Goal: Information Seeking & Learning: Learn about a topic

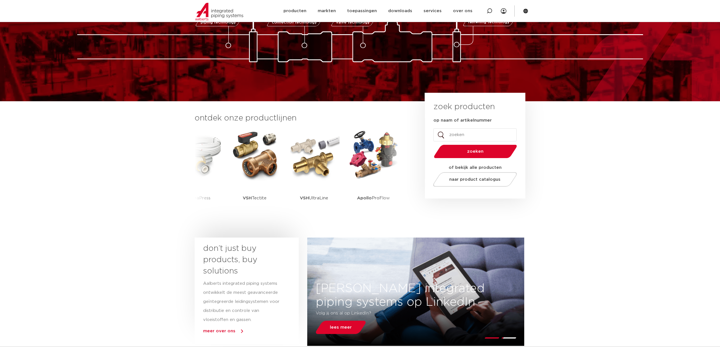
scroll to position [48, 0]
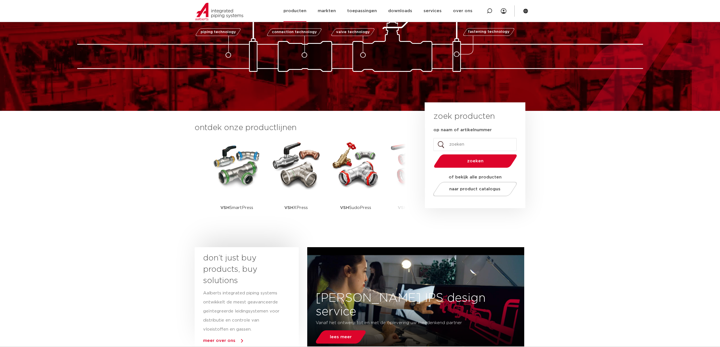
click at [301, 10] on link "producten" at bounding box center [295, 11] width 23 height 22
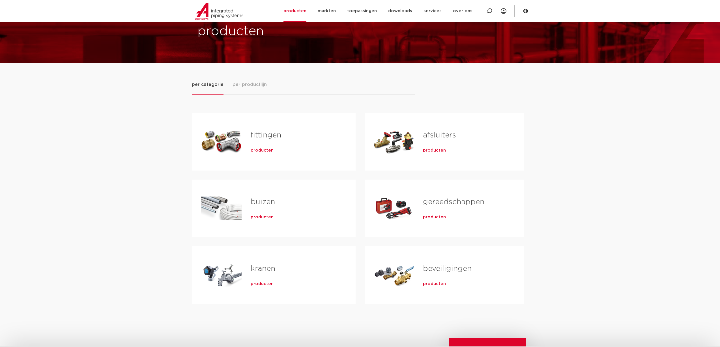
click at [434, 137] on link "afsluiters" at bounding box center [439, 135] width 33 height 7
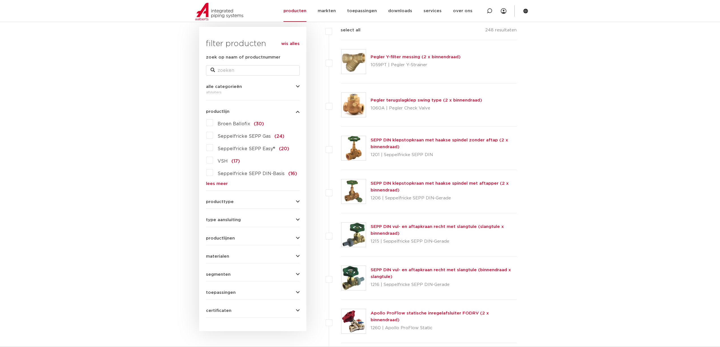
click at [208, 184] on link "lees meer" at bounding box center [253, 184] width 94 height 4
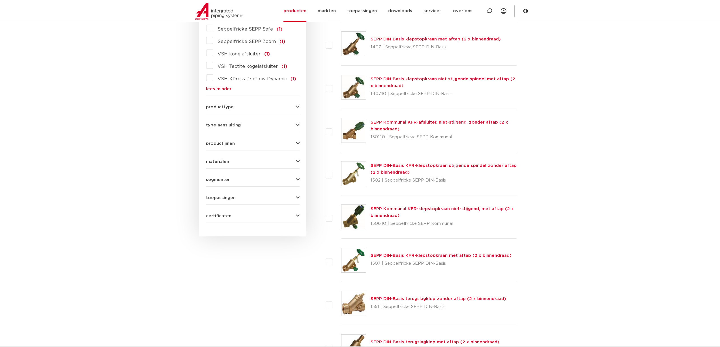
scroll to position [620, 0]
click at [226, 100] on div "producttype kogelafsluiter (123) accessoires (afsluiters) (68) klepstopkranen (…" at bounding box center [253, 104] width 94 height 9
click at [223, 105] on span "producttype" at bounding box center [220, 107] width 28 height 4
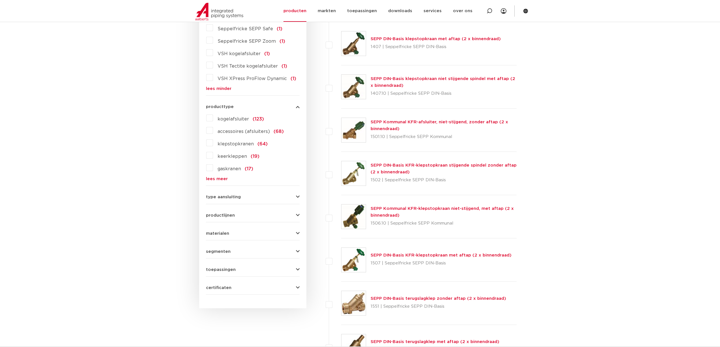
click at [234, 232] on button "materialen" at bounding box center [253, 234] width 94 height 4
click at [213, 253] on label "roestvaststaal (20)" at bounding box center [238, 257] width 50 height 9
click at [0, 0] on input "roestvaststaal (20)" at bounding box center [0, 0] width 0 height 0
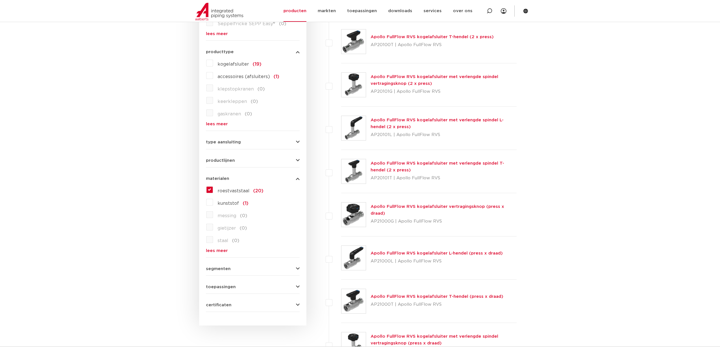
scroll to position [224, 0]
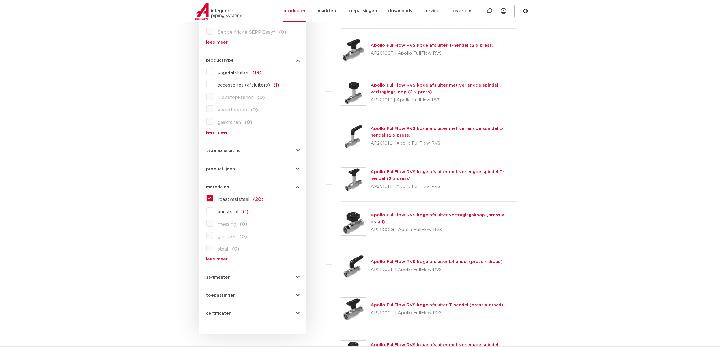
click at [218, 256] on div "roestvaststaal (20) kunststof (1) messing (0) gietijzer (0) staal (0) brons (0)…" at bounding box center [253, 228] width 94 height 68
click at [216, 259] on link "lees meer" at bounding box center [253, 259] width 94 height 4
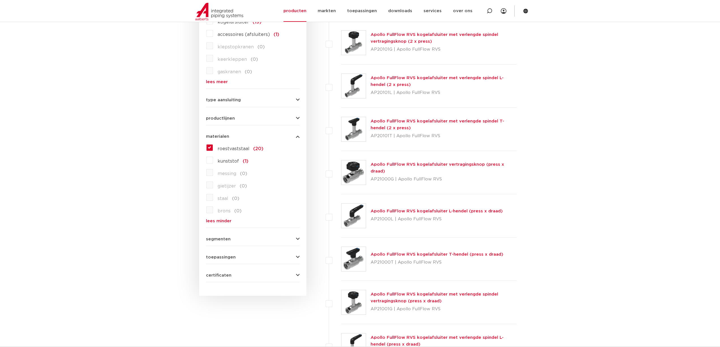
scroll to position [281, 0]
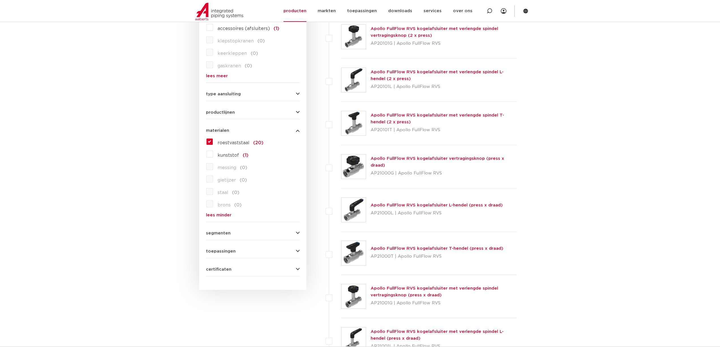
click at [232, 269] on button "certificaten" at bounding box center [253, 270] width 94 height 4
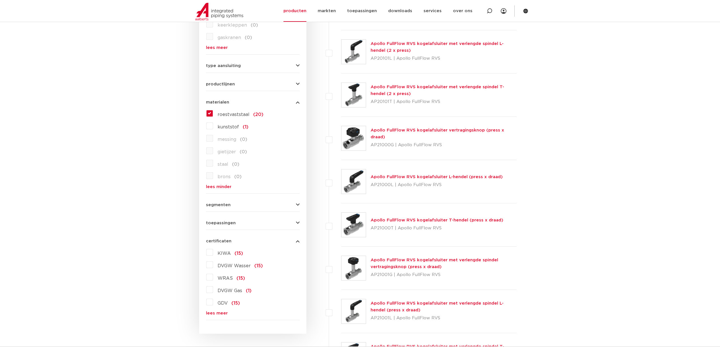
click at [214, 315] on link "lees meer" at bounding box center [253, 313] width 94 height 4
click at [232, 224] on span "toepassingen" at bounding box center [221, 223] width 30 height 4
click at [219, 296] on link "lees meer" at bounding box center [253, 295] width 94 height 4
click at [240, 204] on button "segmenten" at bounding box center [253, 205] width 94 height 4
click at [213, 238] on label "scheepsbouw (0)" at bounding box center [236, 241] width 47 height 9
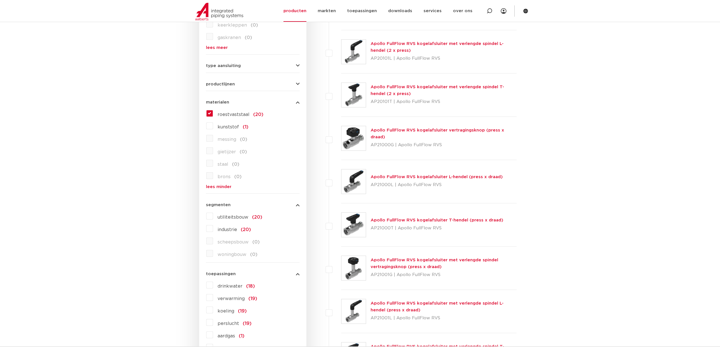
click at [213, 114] on label "roestvaststaal (20)" at bounding box center [238, 113] width 50 height 9
click at [0, 0] on input "roestvaststaal (20)" at bounding box center [0, 0] width 0 height 0
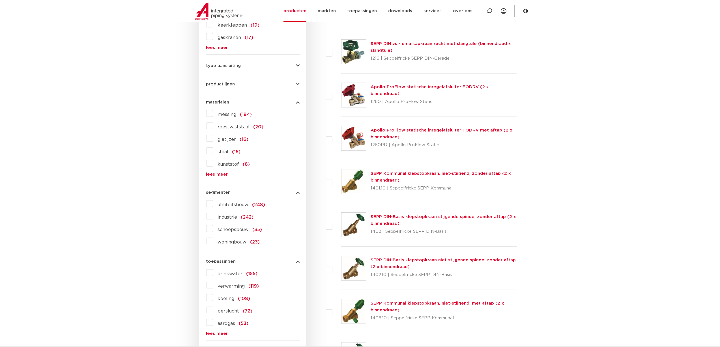
click at [213, 231] on label "scheepsbouw (35)" at bounding box center [237, 228] width 49 height 9
click at [0, 0] on input "scheepsbouw (35)" at bounding box center [0, 0] width 0 height 0
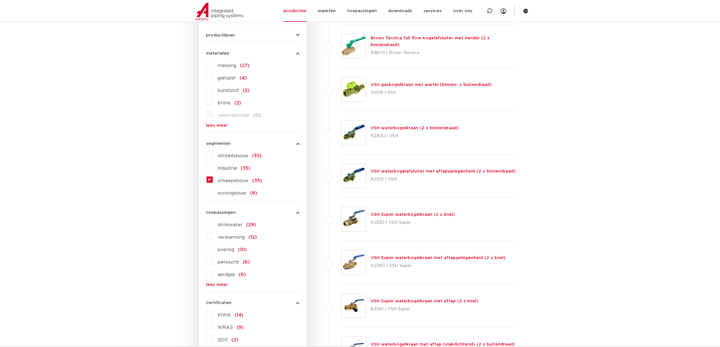
scroll to position [337, 0]
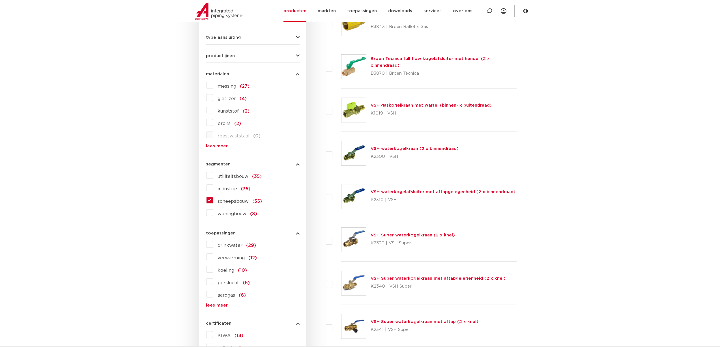
click at [213, 112] on label "kunststof (2)" at bounding box center [231, 110] width 37 height 9
click at [0, 0] on input "kunststof (2)" at bounding box center [0, 0] width 0 height 0
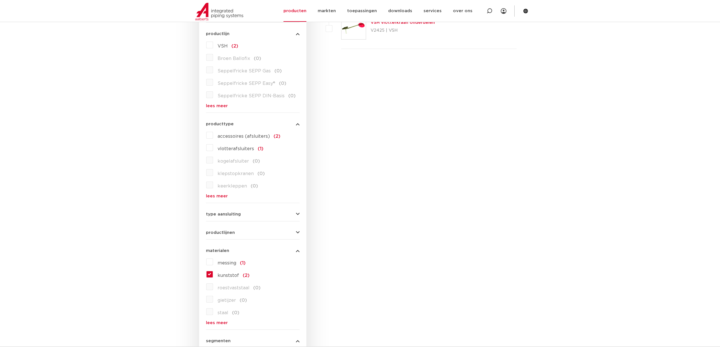
scroll to position [167, 0]
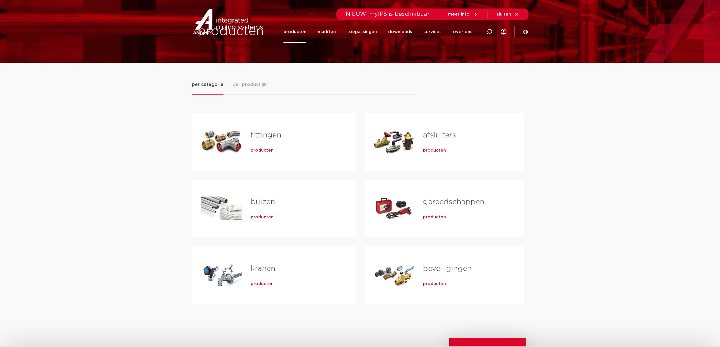
click at [251, 141] on h2 "fittingen" at bounding box center [294, 136] width 87 height 13
click at [254, 151] on span "producten" at bounding box center [262, 151] width 23 height 6
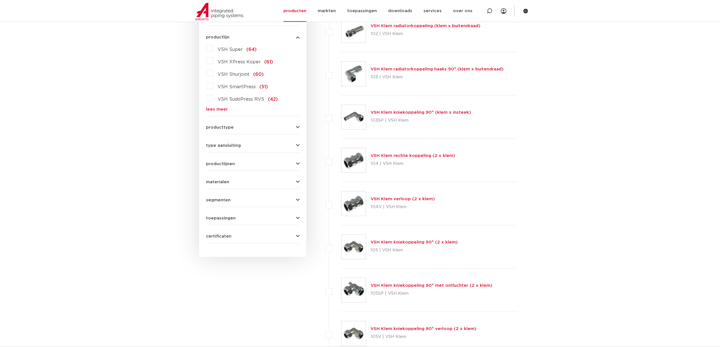
scroll to position [28, 0]
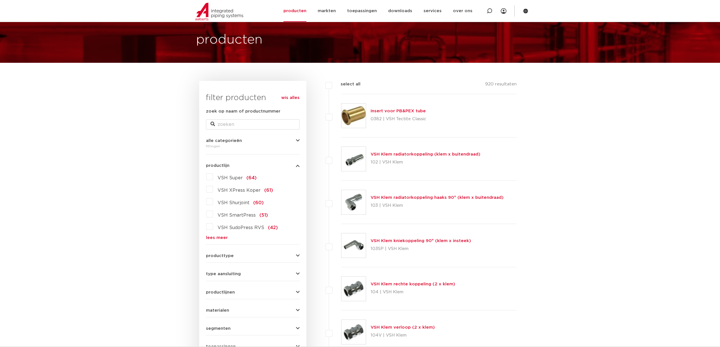
click at [403, 110] on link "Insert voor PB&PEX tube" at bounding box center [398, 111] width 55 height 4
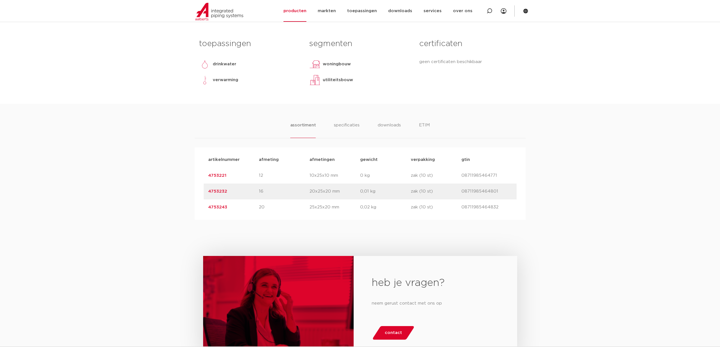
scroll to position [340, 0]
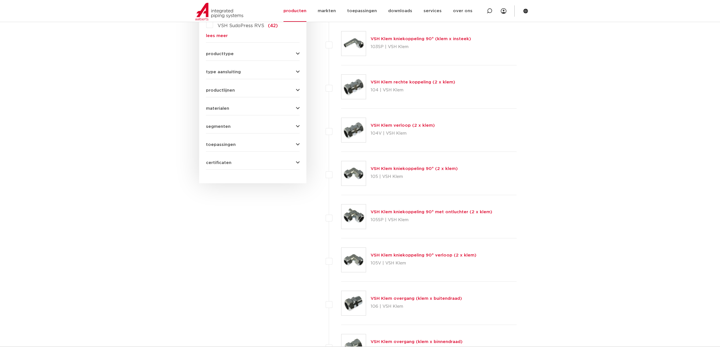
scroll to position [113, 0]
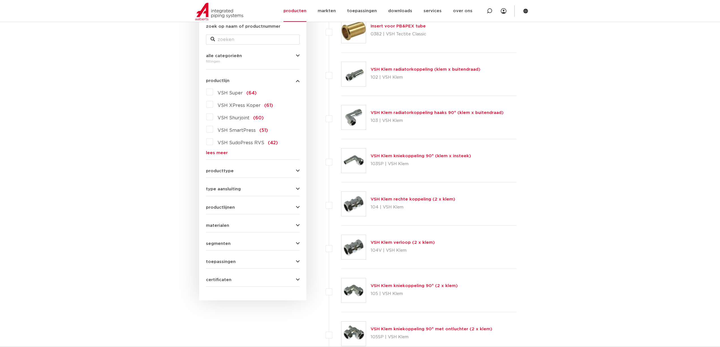
click at [222, 241] on div "segmenten utiliteitsbouw (873) industrie (737) woningbouw (351) scheepsbouw (19…" at bounding box center [253, 241] width 94 height 9
click at [222, 243] on span "segmenten" at bounding box center [218, 244] width 25 height 4
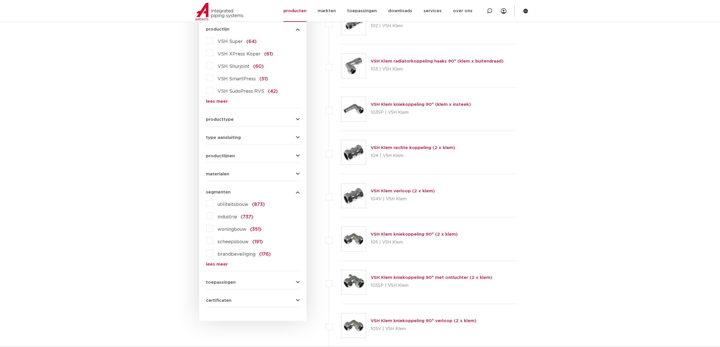
scroll to position [170, 0]
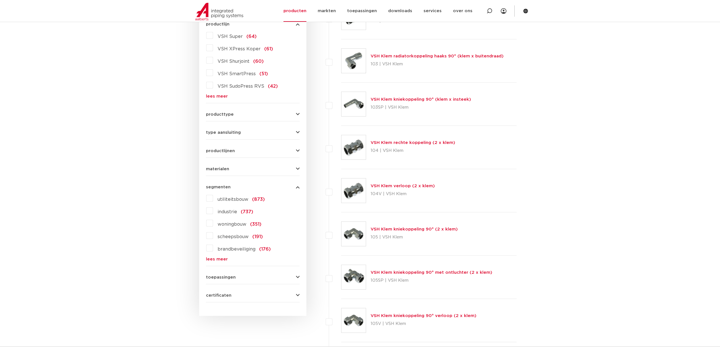
click at [213, 236] on label "scheepsbouw (191)" at bounding box center [238, 235] width 50 height 9
click at [0, 0] on input "scheepsbouw (191)" at bounding box center [0, 0] width 0 height 0
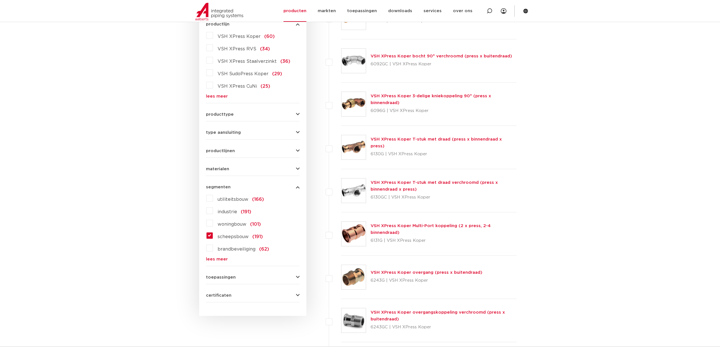
click at [221, 275] on span "toepassingen" at bounding box center [221, 277] width 30 height 4
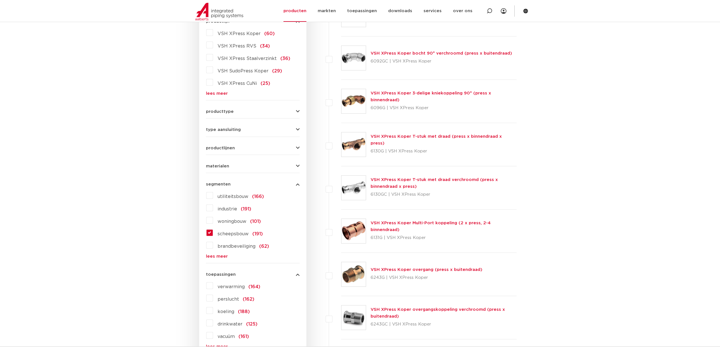
scroll to position [170, 0]
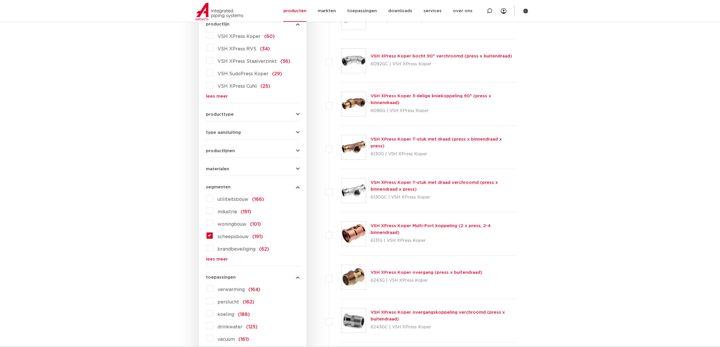
click at [234, 172] on form "zoek op naam of productnummer alle categorieën fittingen fittingen afsluiters b…" at bounding box center [253, 171] width 94 height 408
click at [236, 168] on button "materialen" at bounding box center [253, 169] width 94 height 4
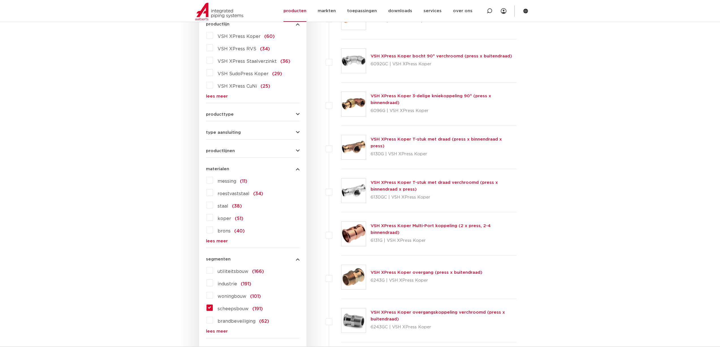
click at [220, 243] on link "lees meer" at bounding box center [253, 241] width 94 height 4
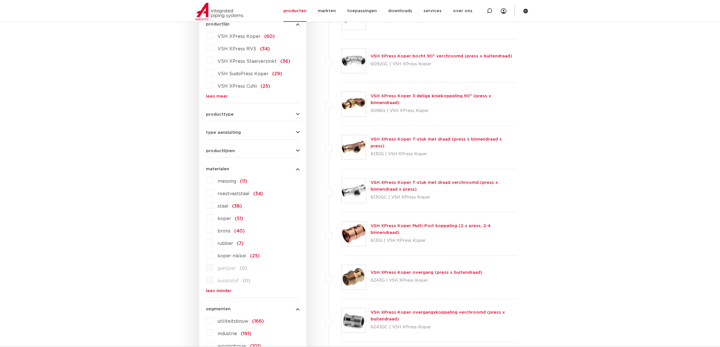
click at [213, 190] on label "roestvaststaal (34)" at bounding box center [238, 192] width 50 height 9
click at [0, 0] on input "roestvaststaal (34)" at bounding box center [0, 0] width 0 height 0
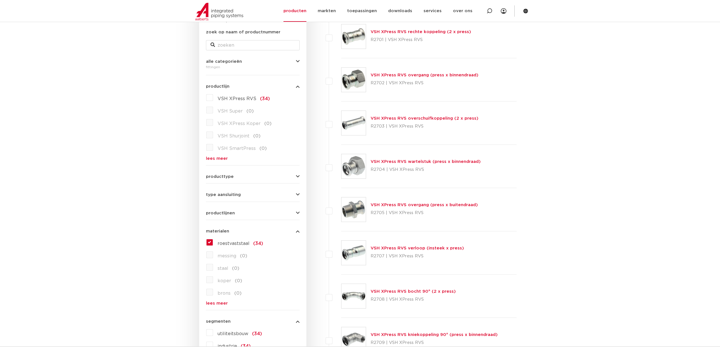
scroll to position [85, 0]
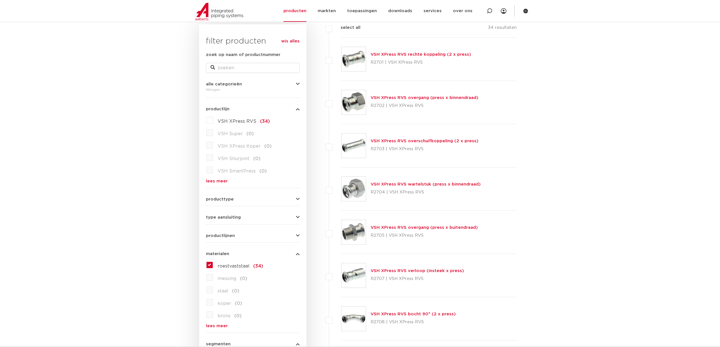
click at [217, 231] on div "productlijnen VSH SmartPress maak een keuze VSH SmartPress afsluiters VSH Smart…" at bounding box center [253, 233] width 94 height 9
click at [219, 236] on span "productlijnen" at bounding box center [220, 236] width 29 height 4
click at [222, 219] on span "type aansluiting" at bounding box center [223, 217] width 35 height 4
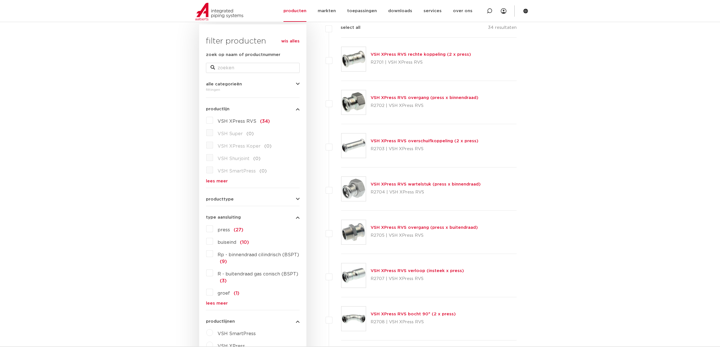
click at [244, 196] on div "producttype meerdelig (4) demontabel (0) accessoires (fittings) (0) voordeelpak…" at bounding box center [253, 197] width 94 height 9
click at [228, 196] on div "producttype meerdelig (4) demontabel (0) accessoires (fittings) (0) voordeelpak…" at bounding box center [253, 197] width 94 height 9
click at [227, 199] on span "producttype" at bounding box center [220, 199] width 28 height 4
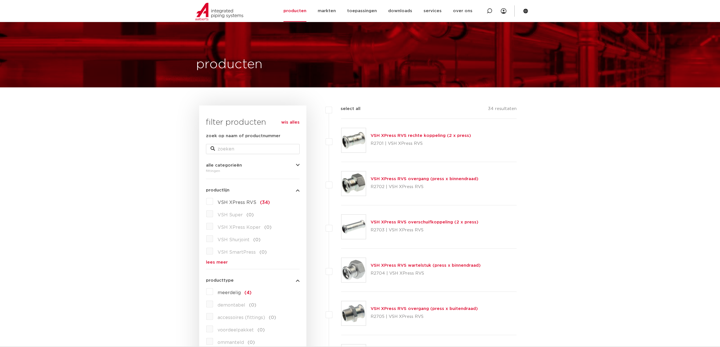
scroll to position [0, 0]
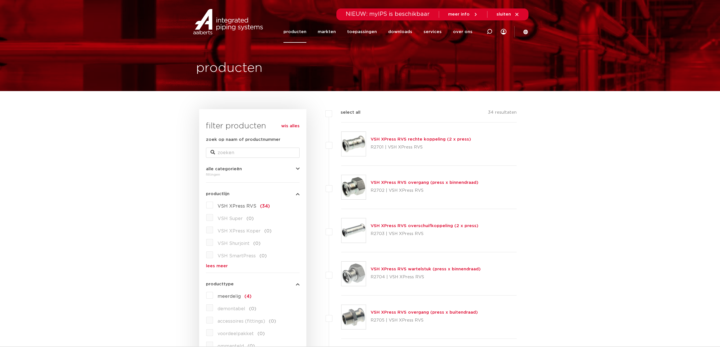
click at [298, 30] on link "producten" at bounding box center [295, 32] width 23 height 22
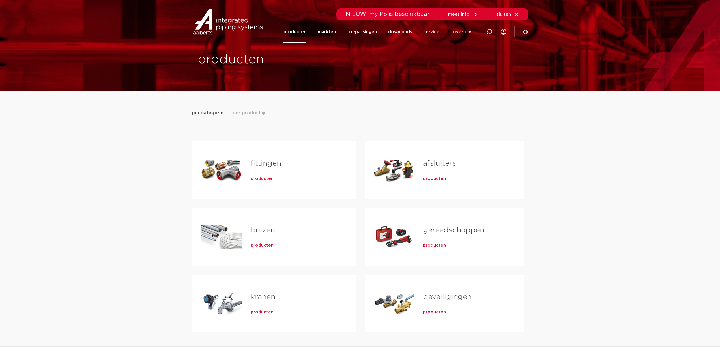
scroll to position [28, 0]
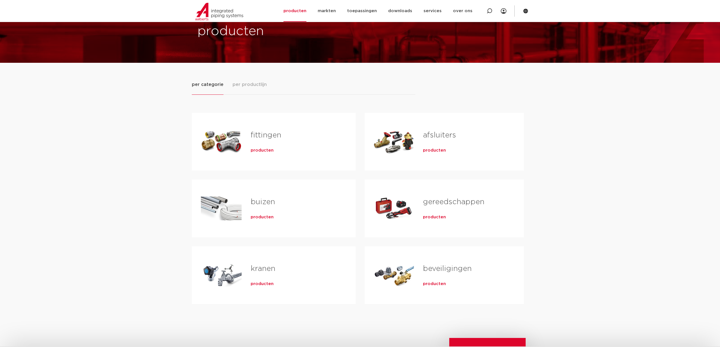
click at [423, 285] on span "producten" at bounding box center [434, 284] width 23 height 6
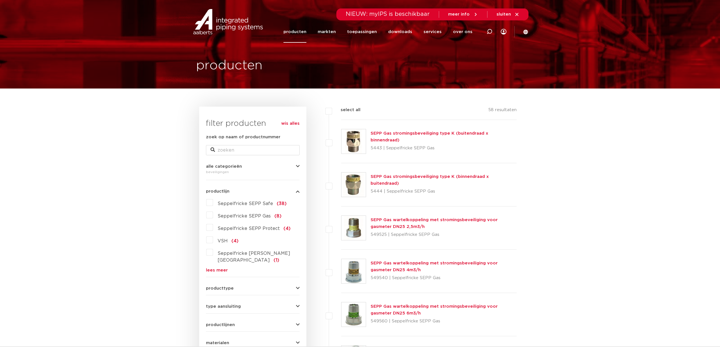
scroll to position [142, 0]
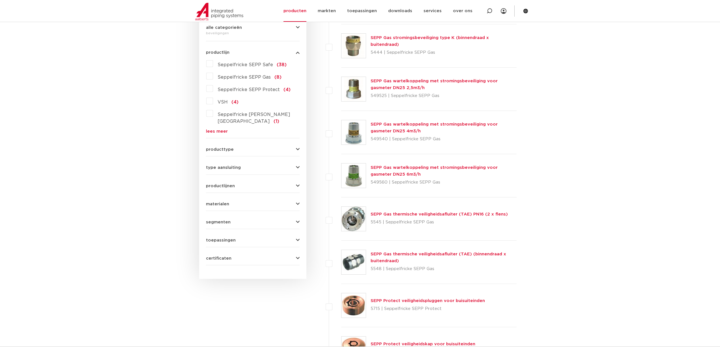
click at [234, 202] on button "materialen" at bounding box center [253, 204] width 94 height 4
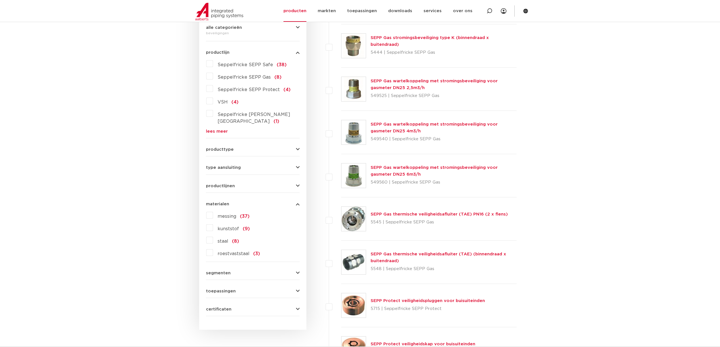
click at [235, 202] on button "materialen" at bounding box center [253, 204] width 94 height 4
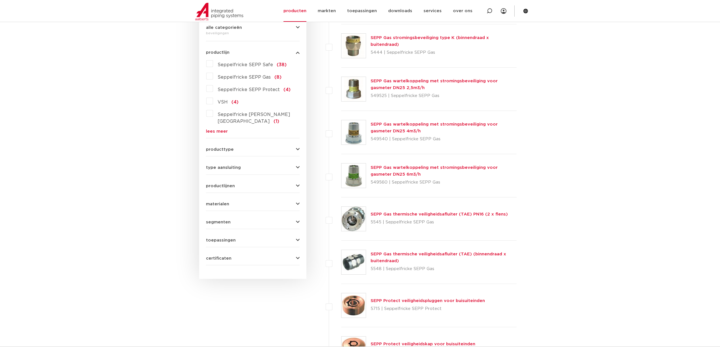
click at [256, 220] on button "segmenten" at bounding box center [253, 222] width 94 height 4
click at [213, 279] on label "scheepsbouw (1)" at bounding box center [235, 283] width 45 height 9
click at [0, 0] on input "scheepsbouw (1)" at bounding box center [0, 0] width 0 height 0
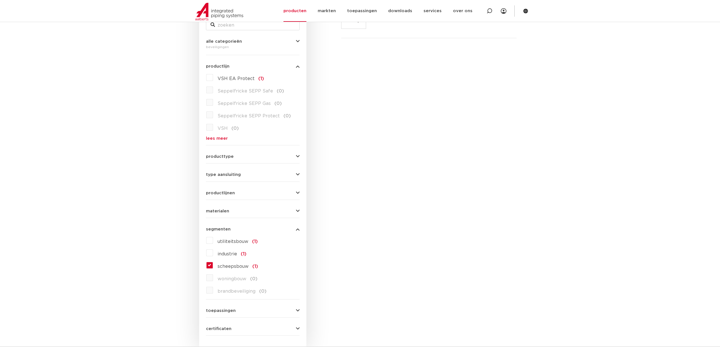
scroll to position [57, 0]
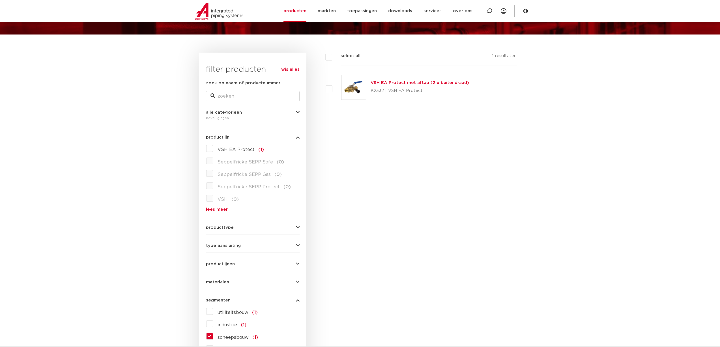
click at [399, 85] on link "VSH EA Protect met aftap (2 x buitendraad)" at bounding box center [420, 83] width 99 height 4
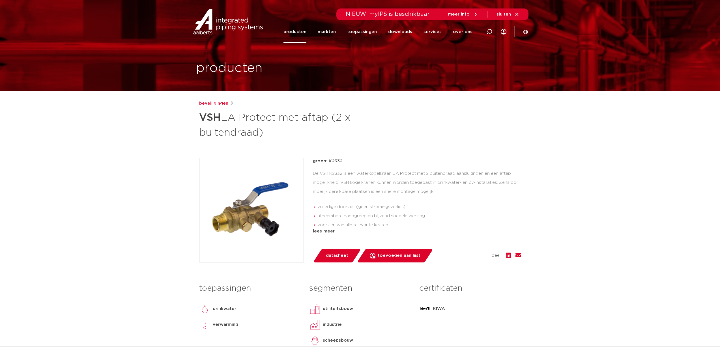
click at [306, 30] on link "producten" at bounding box center [295, 32] width 23 height 22
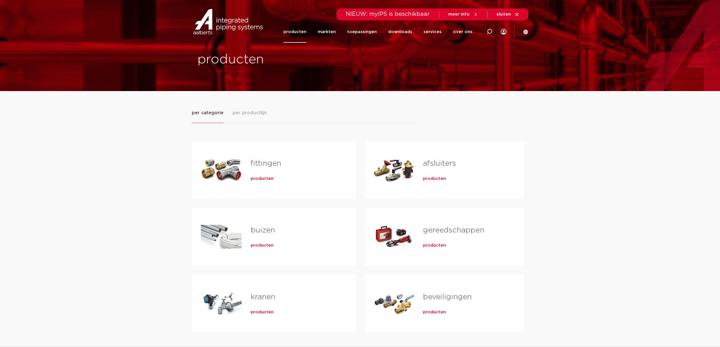
click at [410, 168] on div "Tabs. Open items met enter of spatie, sluit af met escape en navigeer met de pi…" at bounding box center [394, 170] width 40 height 40
click at [428, 172] on div "afsluiters producten" at bounding box center [464, 170] width 101 height 40
click at [427, 180] on span "producten" at bounding box center [434, 179] width 23 height 6
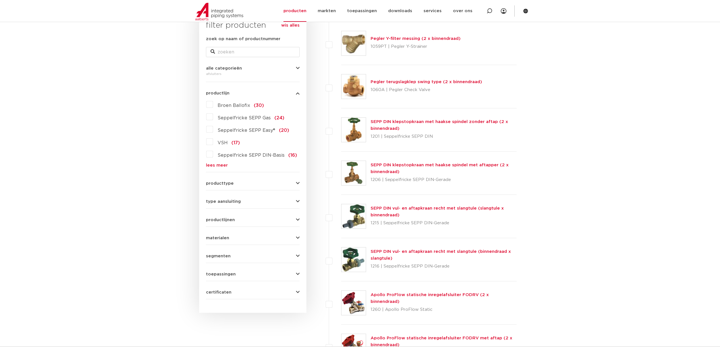
scroll to position [113, 0]
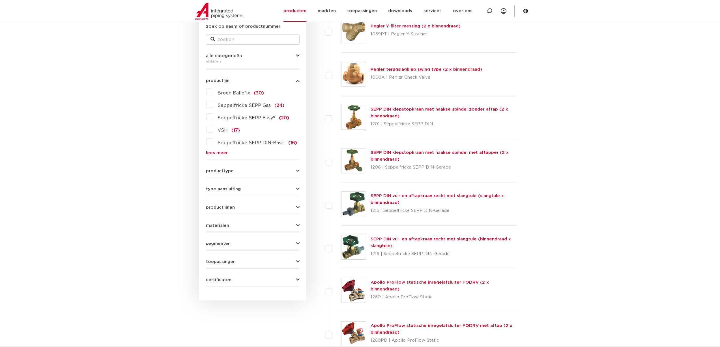
click at [230, 223] on div "materialen messing (184) roestvaststaal (20) gietijzer (16) staal (15) kunststo…" at bounding box center [253, 223] width 94 height 9
click at [227, 226] on span "materialen" at bounding box center [217, 226] width 23 height 4
click at [230, 245] on button "segmenten" at bounding box center [253, 244] width 94 height 4
click at [213, 281] on label "scheepsbouw (35)" at bounding box center [237, 279] width 49 height 9
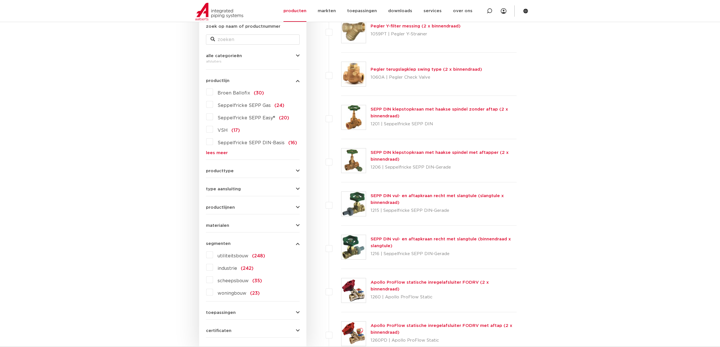
click at [0, 0] on input "scheepsbouw (35)" at bounding box center [0, 0] width 0 height 0
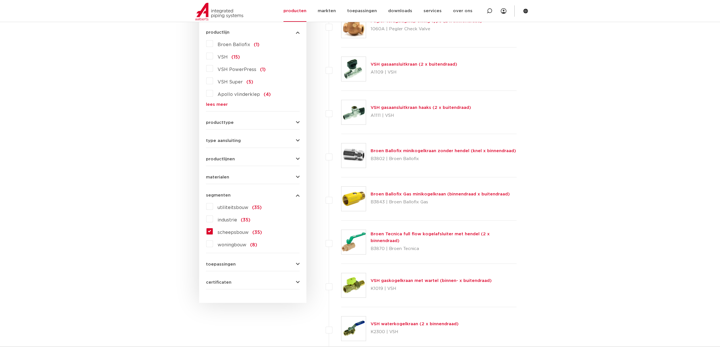
scroll to position [142, 0]
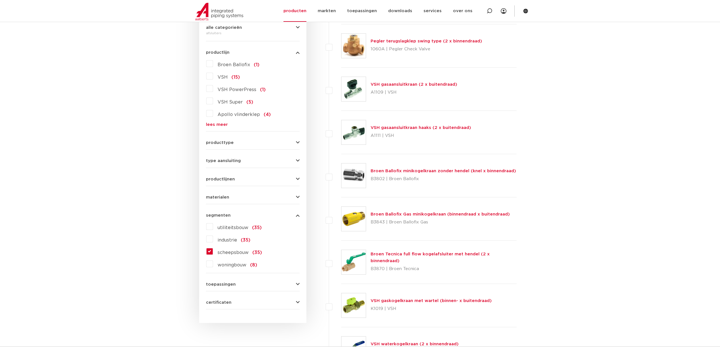
click at [270, 200] on form "zoek op naam of productnummer alle categorieën afsluiters [GEOGRAPHIC_DATA] afs…" at bounding box center [253, 152] width 94 height 315
click at [298, 199] on icon "button" at bounding box center [298, 197] width 4 height 4
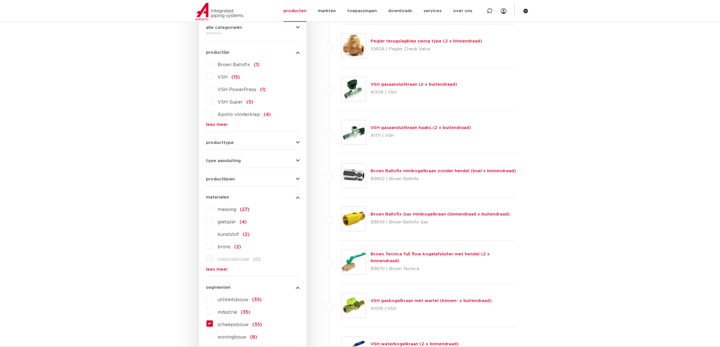
click at [217, 271] on link "lees meer" at bounding box center [253, 270] width 94 height 4
click at [213, 232] on label "kunststof (2)" at bounding box center [231, 233] width 37 height 9
click at [0, 0] on input "kunststof (2)" at bounding box center [0, 0] width 0 height 0
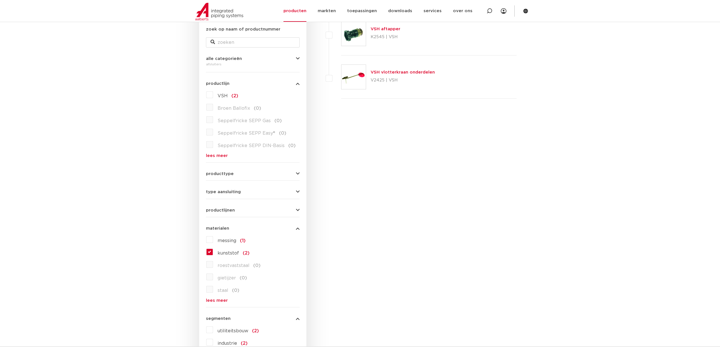
scroll to position [113, 0]
click at [213, 251] on label "kunststof (2)" at bounding box center [231, 249] width 37 height 9
click at [0, 0] on input "kunststof (2)" at bounding box center [0, 0] width 0 height 0
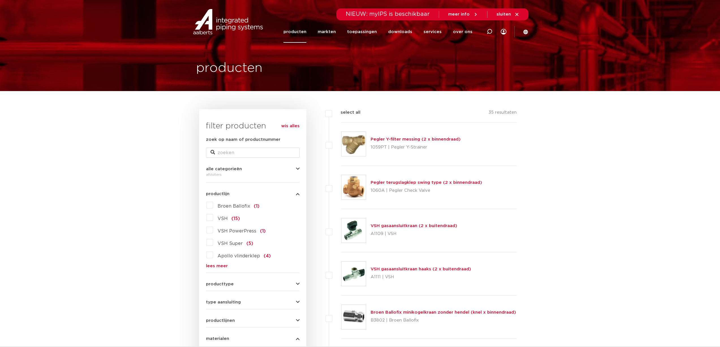
click at [220, 266] on link "lees meer" at bounding box center [253, 266] width 94 height 4
click at [296, 34] on link "producten" at bounding box center [295, 32] width 23 height 22
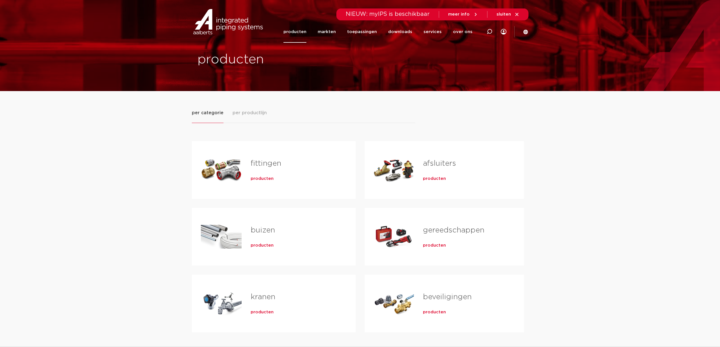
click at [269, 161] on link "fittingen" at bounding box center [266, 163] width 31 height 7
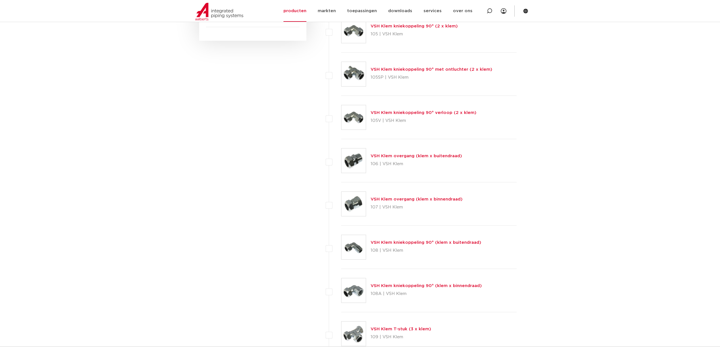
scroll to position [368, 0]
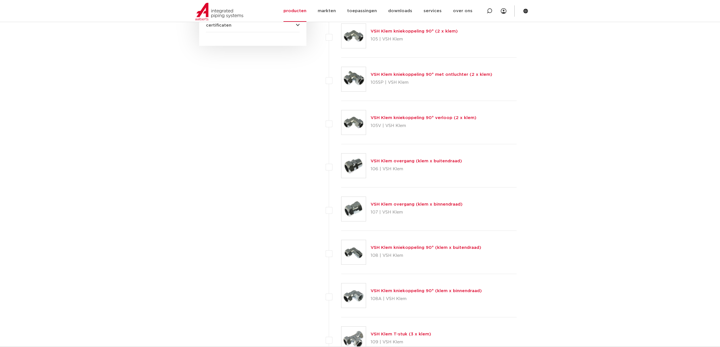
click at [385, 73] on link "VSH Klem kniekoppeling 90° met ontluchter (2 x klem)" at bounding box center [432, 74] width 122 height 4
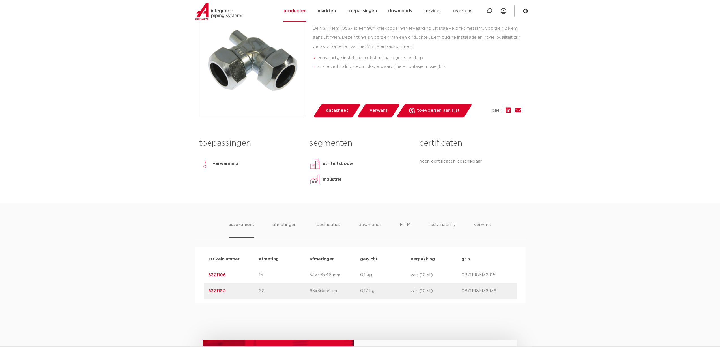
scroll to position [57, 0]
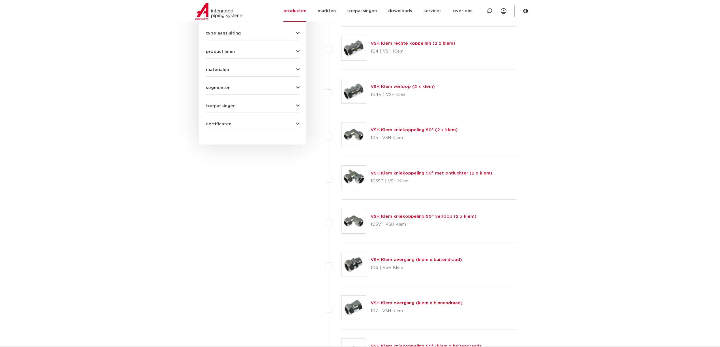
scroll to position [230, 0]
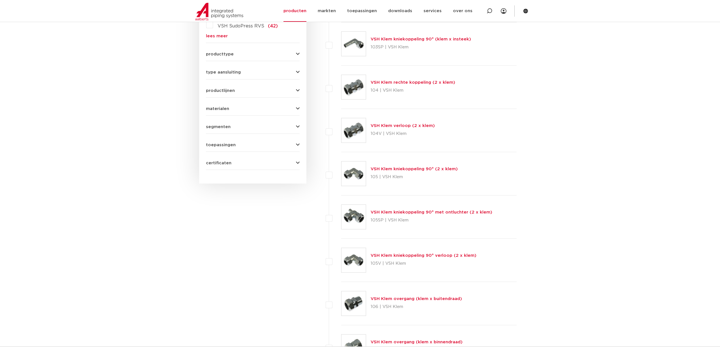
click at [255, 126] on button "segmenten" at bounding box center [253, 127] width 94 height 4
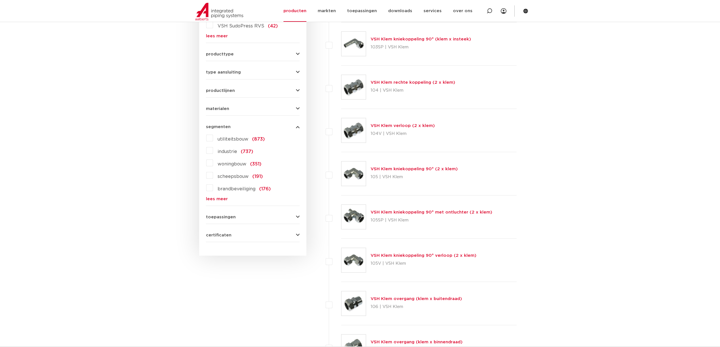
click at [213, 176] on label "scheepsbouw (191)" at bounding box center [238, 175] width 50 height 9
click at [0, 0] on input "scheepsbouw (191)" at bounding box center [0, 0] width 0 height 0
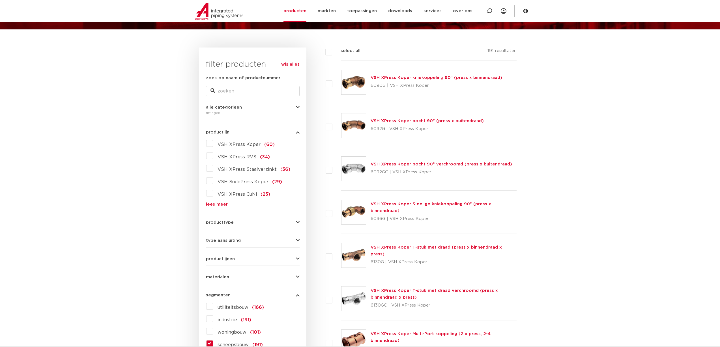
scroll to position [60, 0]
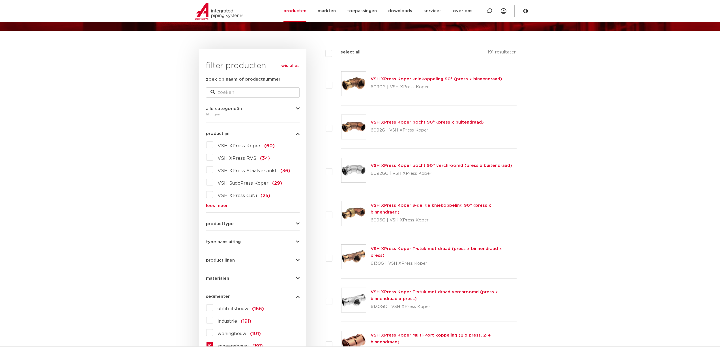
click at [220, 277] on span "materialen" at bounding box center [217, 279] width 23 height 4
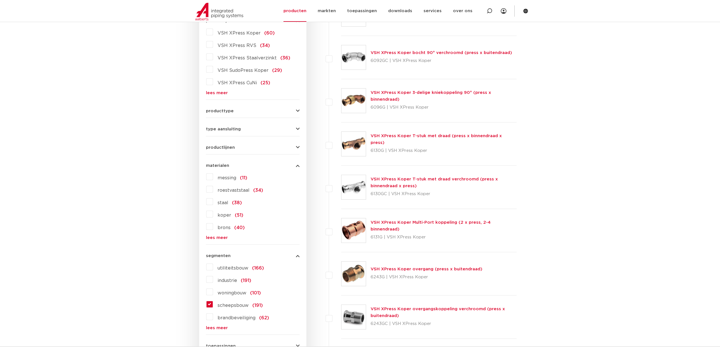
scroll to position [174, 0]
click at [213, 188] on label "roestvaststaal (34)" at bounding box center [238, 189] width 50 height 9
click at [0, 0] on input "roestvaststaal (34)" at bounding box center [0, 0] width 0 height 0
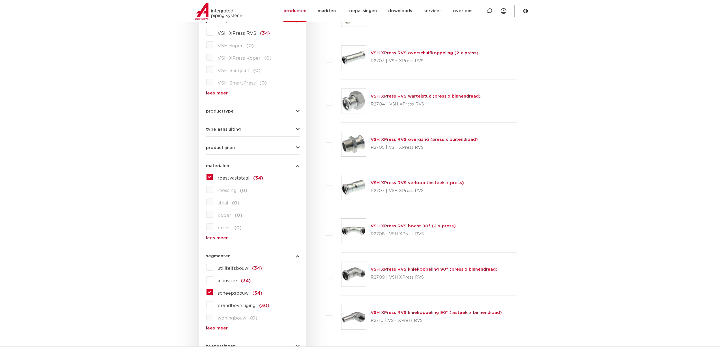
scroll to position [174, 0]
click at [215, 239] on link "lees meer" at bounding box center [253, 238] width 94 height 4
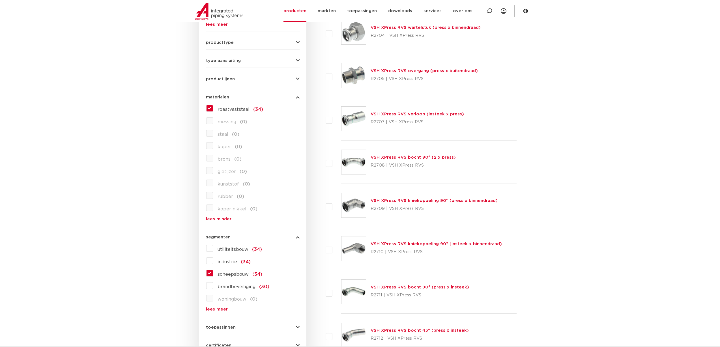
scroll to position [226, 0]
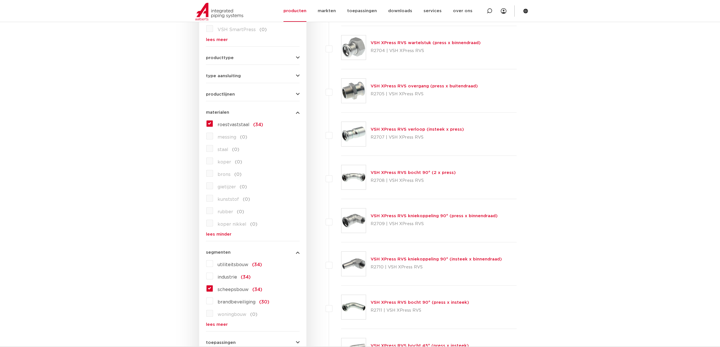
click at [455, 130] on link "VSH XPress RVS verloop (insteek x press)" at bounding box center [417, 129] width 93 height 4
